Goal: Task Accomplishment & Management: Manage account settings

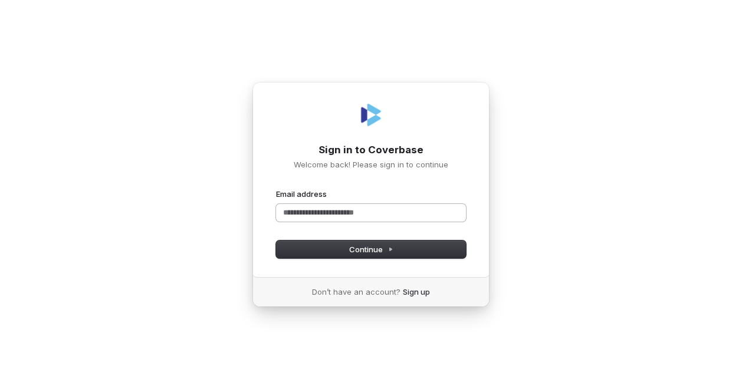
click at [347, 209] on input "Email address" at bounding box center [371, 213] width 190 height 18
click at [276, 189] on button "submit" at bounding box center [276, 189] width 0 height 0
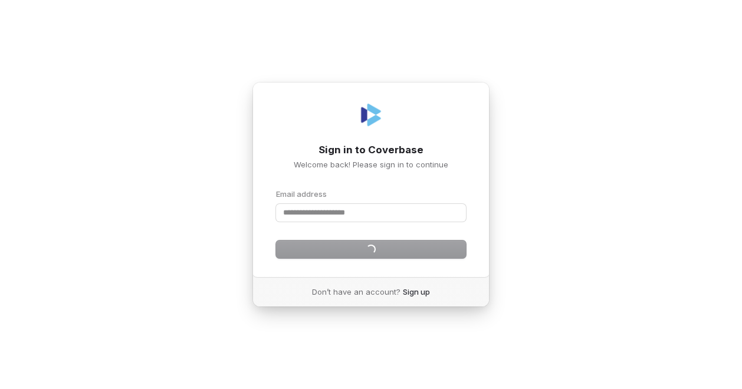
type input "**********"
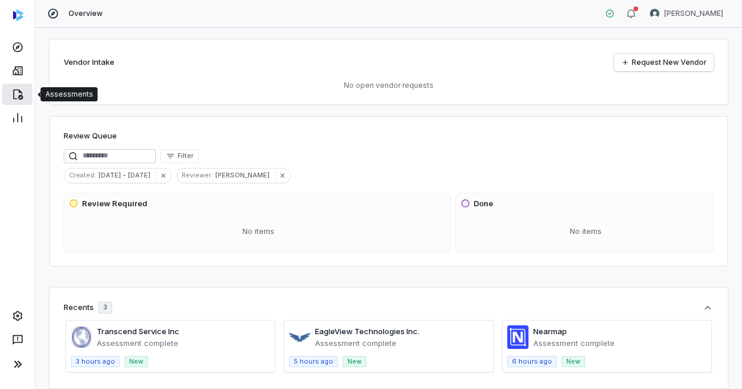
click at [22, 100] on icon at bounding box center [18, 94] width 12 height 12
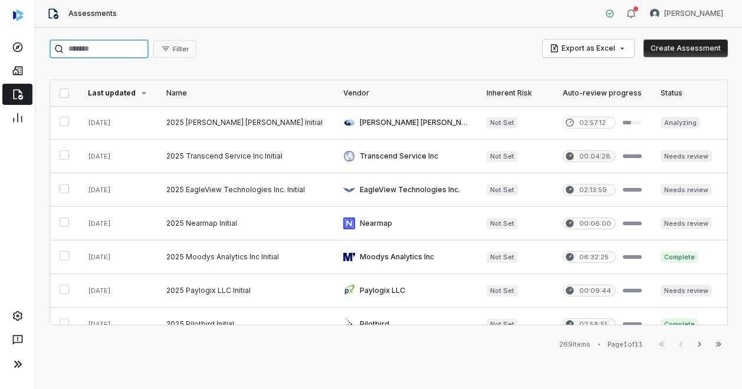
click at [129, 49] on input "search" at bounding box center [99, 49] width 99 height 19
type input "******"
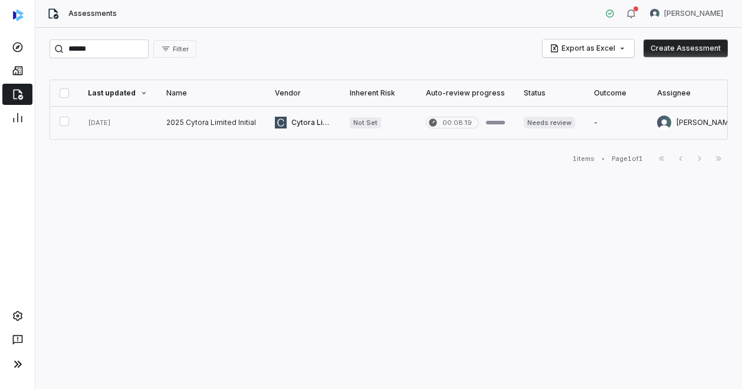
click at [185, 119] on link at bounding box center [211, 122] width 108 height 33
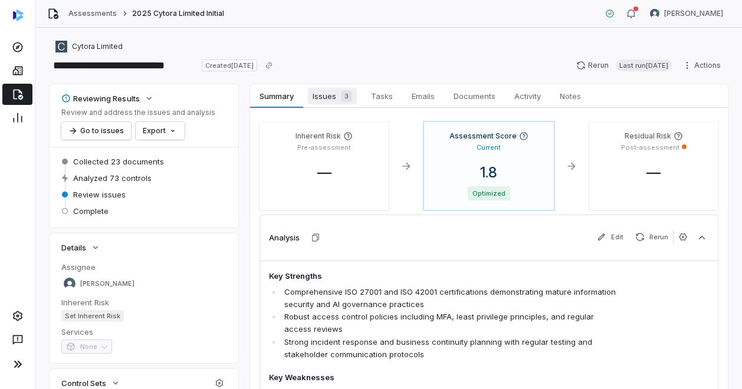
click at [328, 93] on span "Issues 3" at bounding box center [332, 96] width 49 height 17
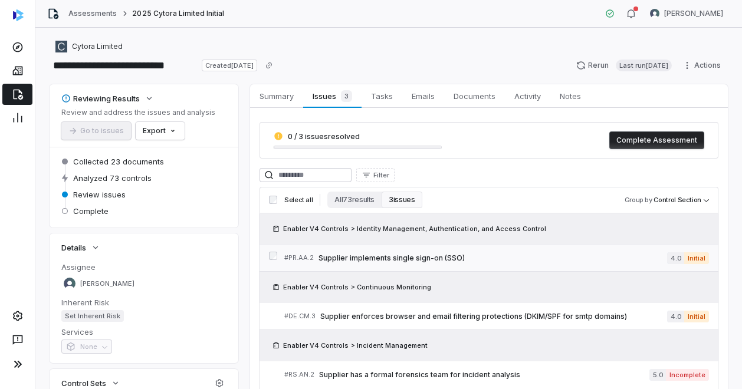
click at [439, 254] on span "Supplier implements single sign-on (SSO)" at bounding box center [492, 258] width 348 height 9
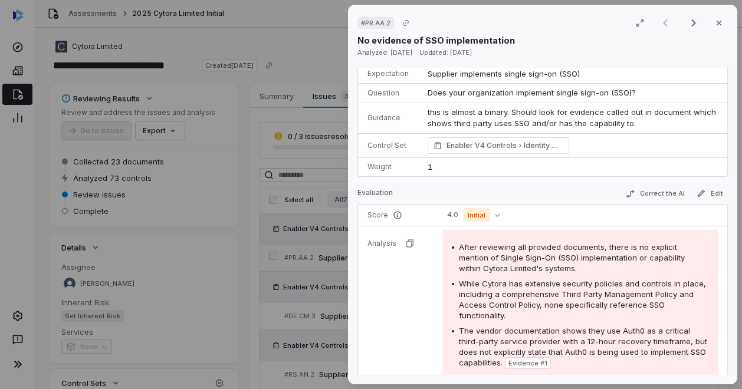
scroll to position [56, 0]
click at [714, 25] on icon "button" at bounding box center [718, 22] width 9 height 9
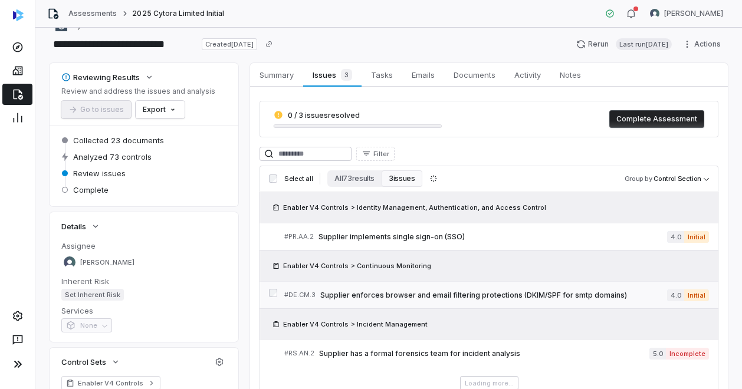
scroll to position [22, 0]
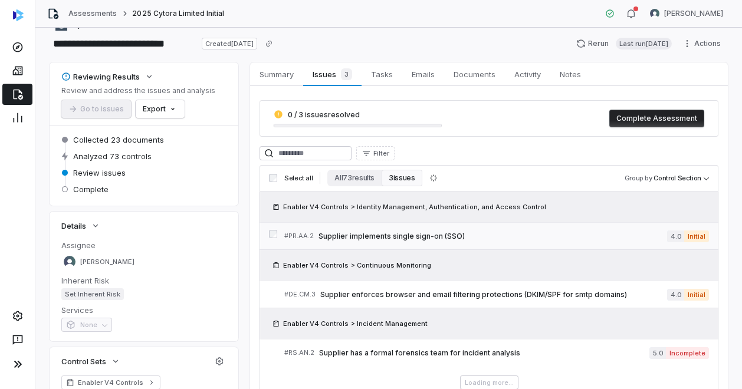
click at [407, 226] on link "# PR.AA.2 Supplier implements single sign-on (SSO) 4.0 Initial" at bounding box center [496, 236] width 425 height 27
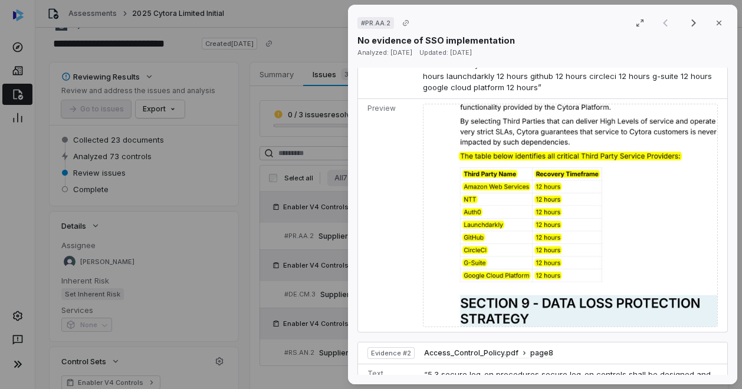
scroll to position [551, 0]
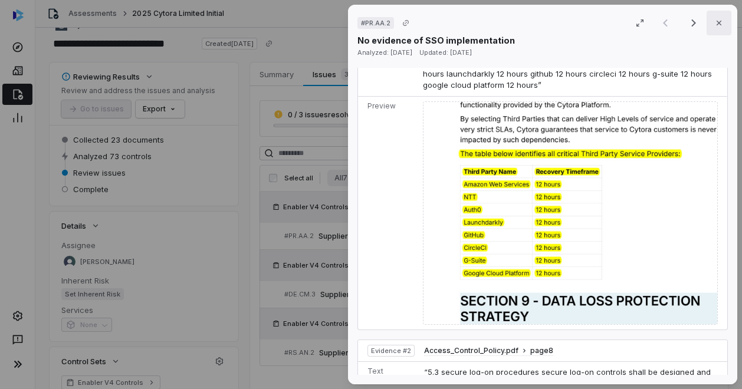
click at [716, 27] on icon "button" at bounding box center [718, 22] width 9 height 9
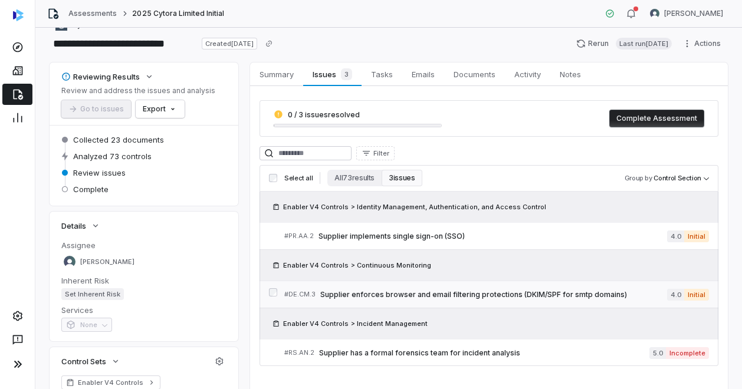
click at [446, 293] on span "Supplier enforces browser and email filtering protections (DKIM/SPF for smtp do…" at bounding box center [493, 294] width 347 height 9
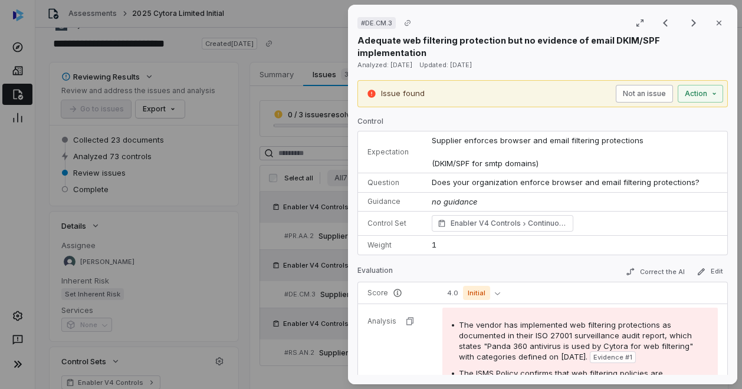
click at [630, 85] on button "Not an issue" at bounding box center [644, 94] width 57 height 18
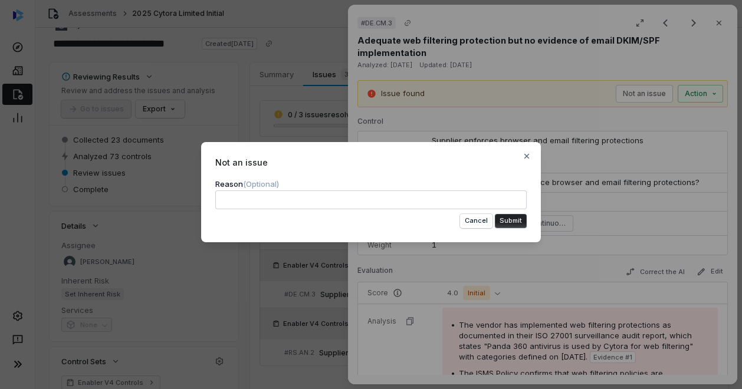
click at [343, 202] on textarea at bounding box center [370, 199] width 311 height 19
type textarea "**********"
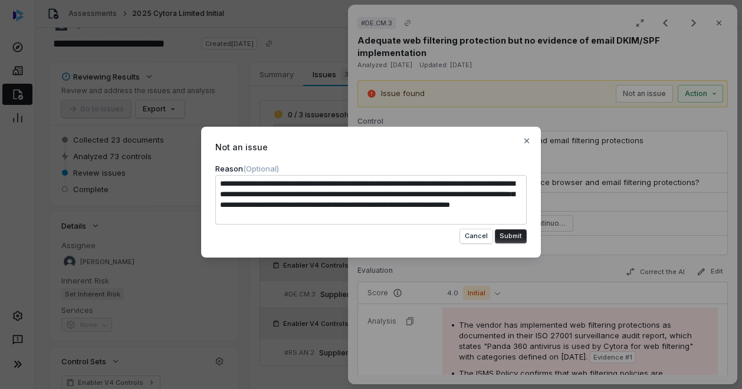
type textarea "*"
type textarea "**********"
click at [505, 235] on button "Submit" at bounding box center [511, 236] width 32 height 14
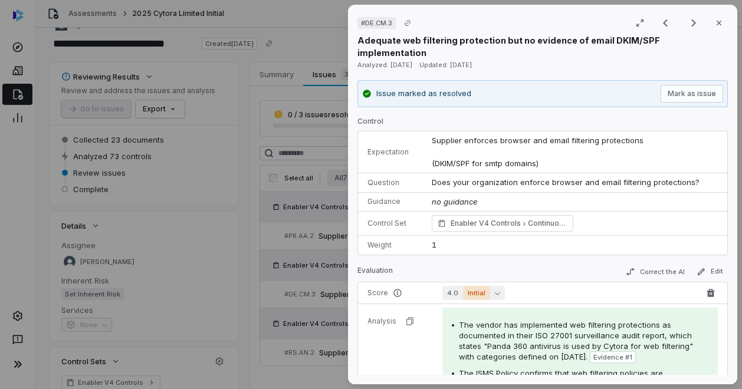
click at [495, 291] on icon "button" at bounding box center [497, 293] width 5 height 5
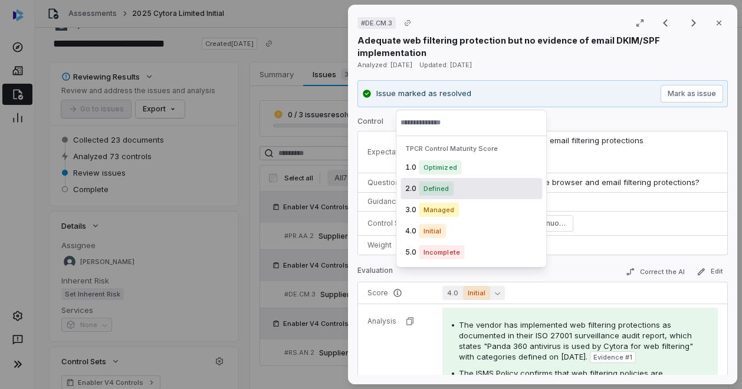
click at [463, 187] on div "2.0 Defined" at bounding box center [471, 188] width 142 height 21
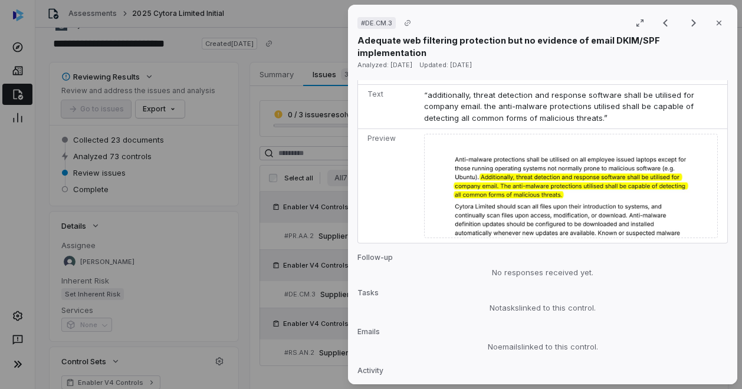
scroll to position [1056, 0]
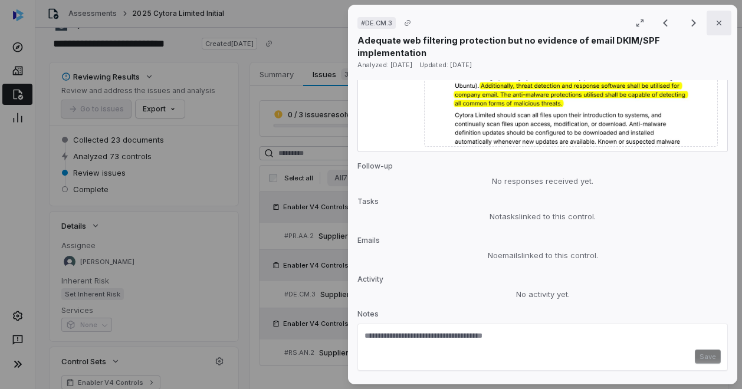
click at [714, 25] on icon "button" at bounding box center [718, 22] width 9 height 9
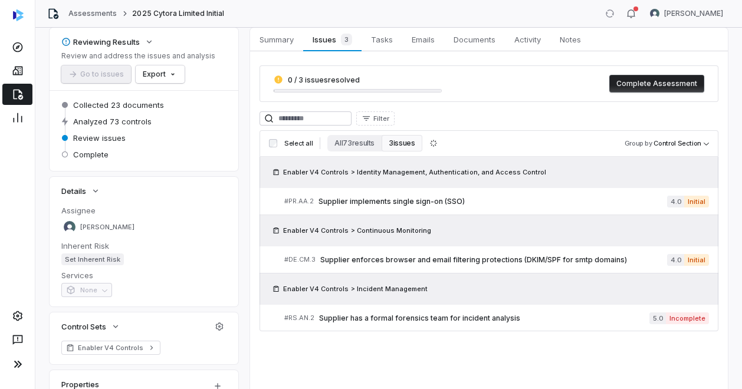
scroll to position [57, 0]
click at [480, 315] on span "Supplier has a formal forensics team for incident analysis" at bounding box center [484, 317] width 330 height 9
